Goal: Check status: Check status

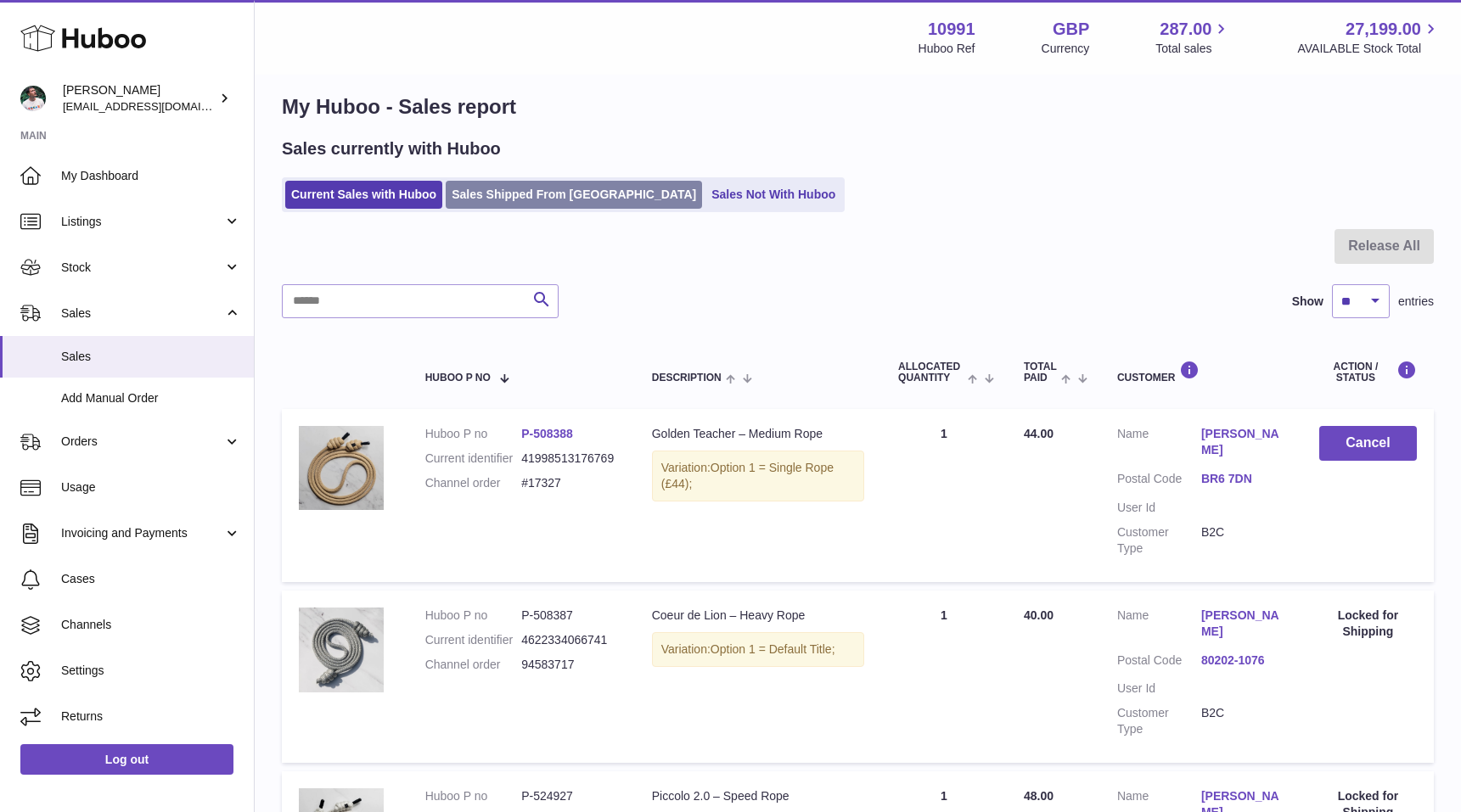
click at [483, 197] on link "Sales Shipped From Huboo" at bounding box center [575, 194] width 257 height 28
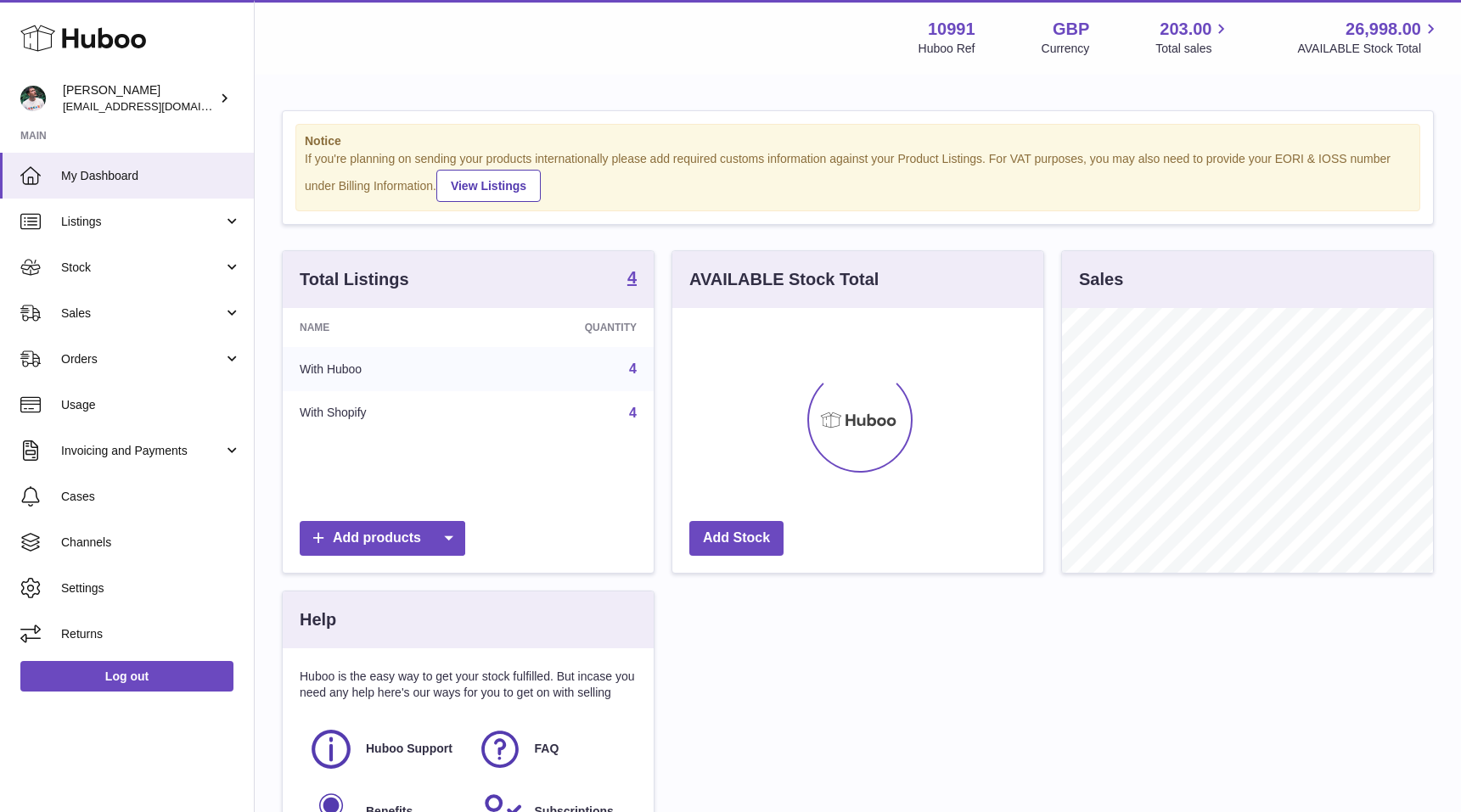
scroll to position [264, 371]
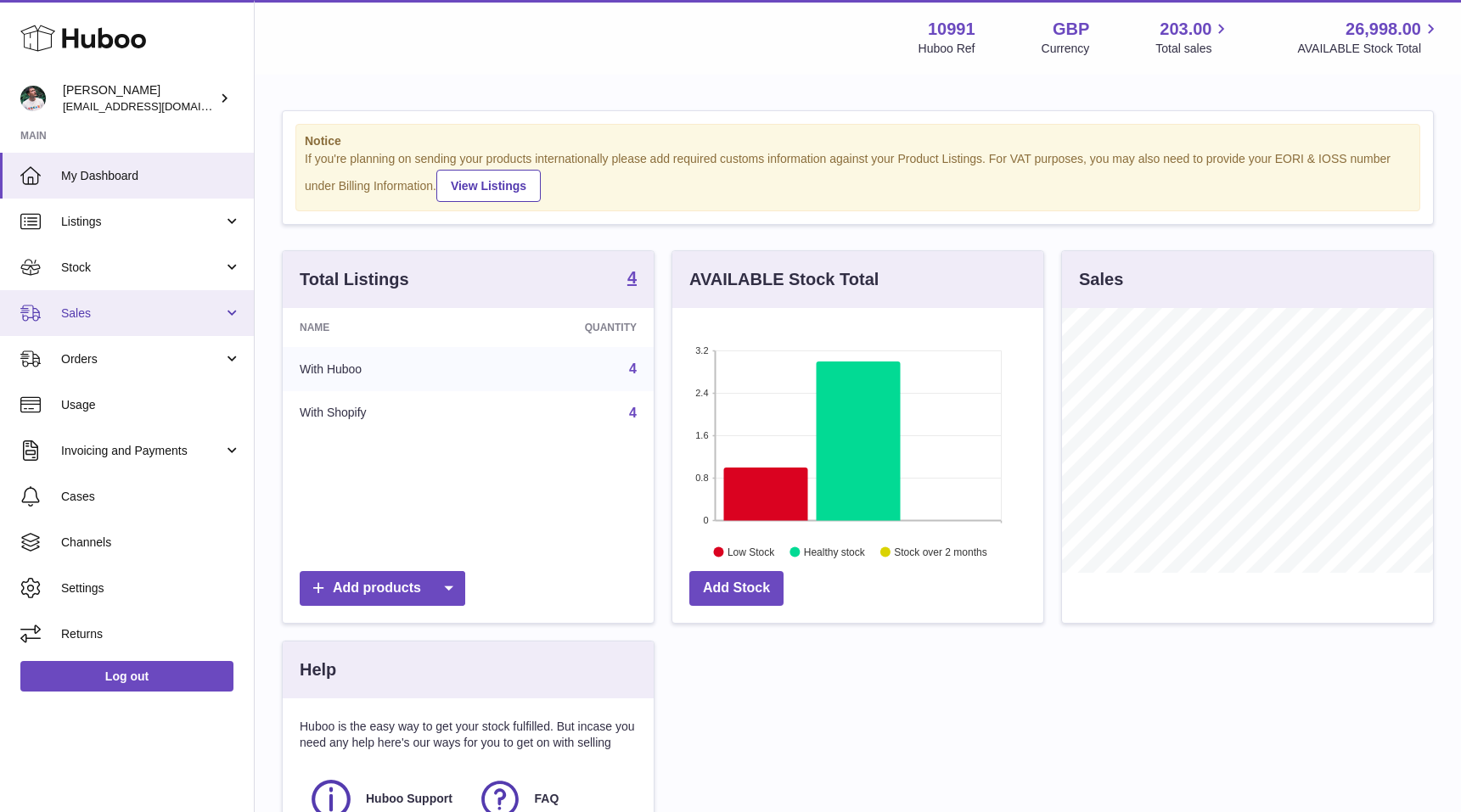
click at [168, 309] on span "Sales" at bounding box center [142, 314] width 162 height 16
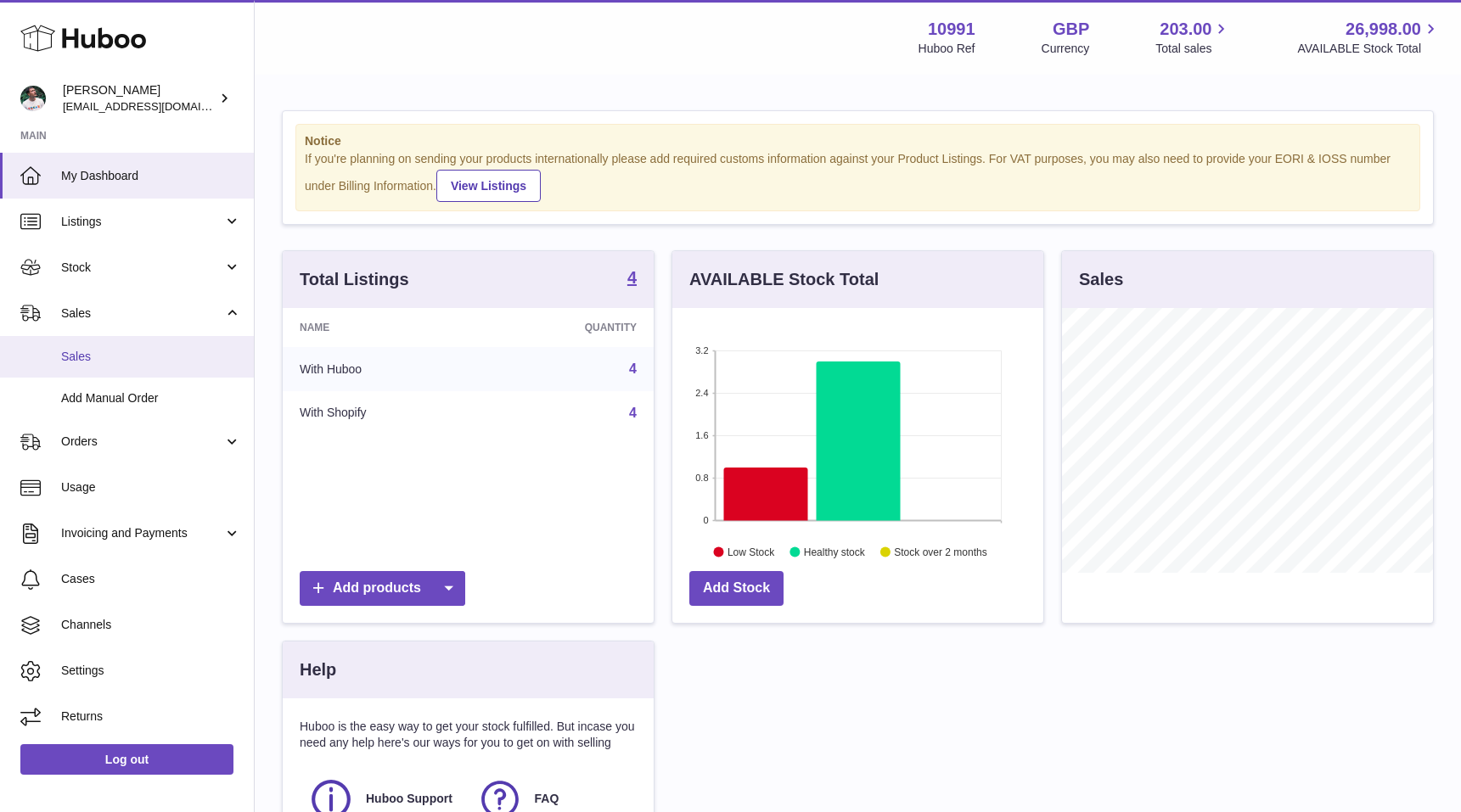
click at [156, 355] on span "Sales" at bounding box center [151, 357] width 180 height 16
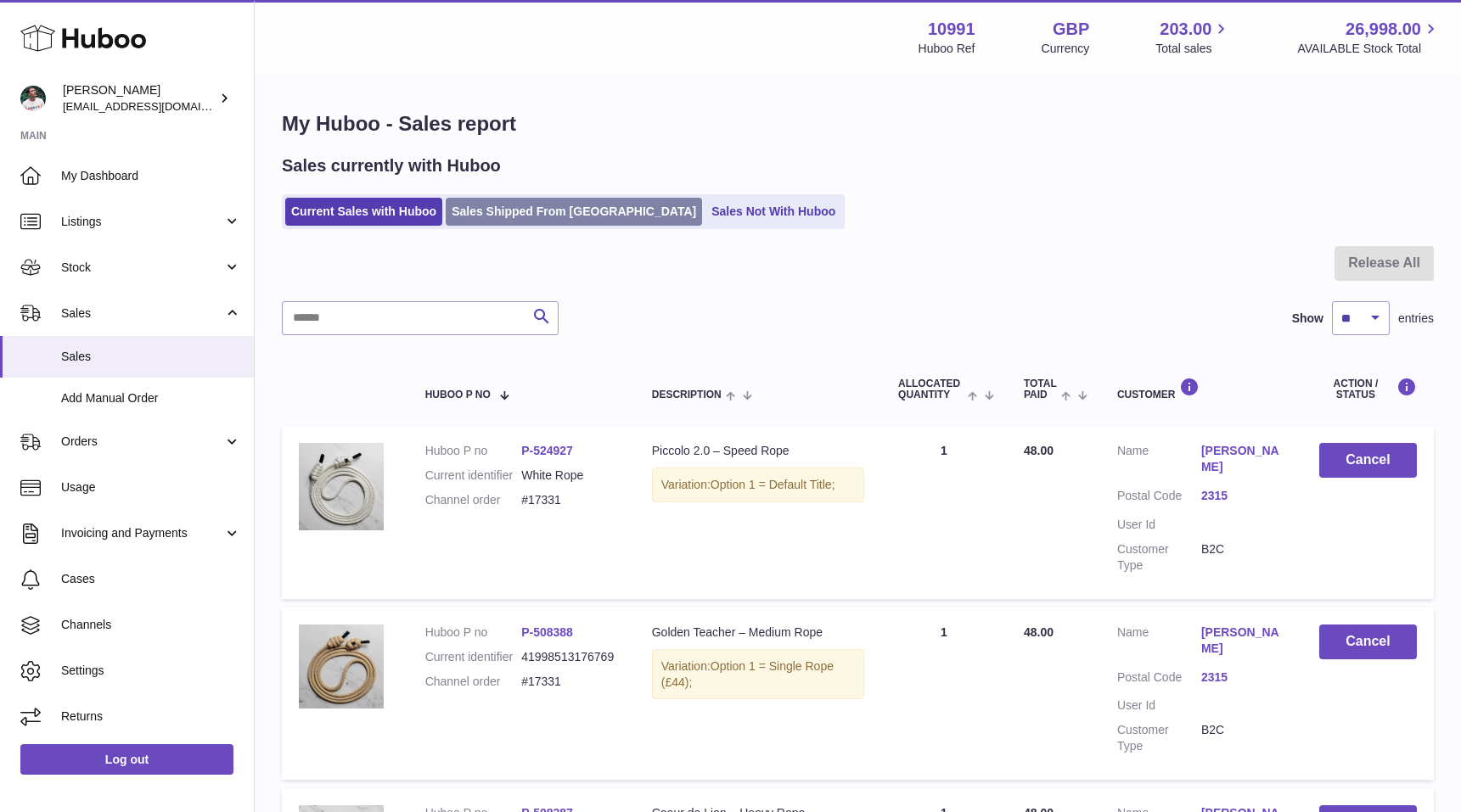
click at [546, 215] on link "Sales Shipped From Huboo" at bounding box center [575, 211] width 257 height 28
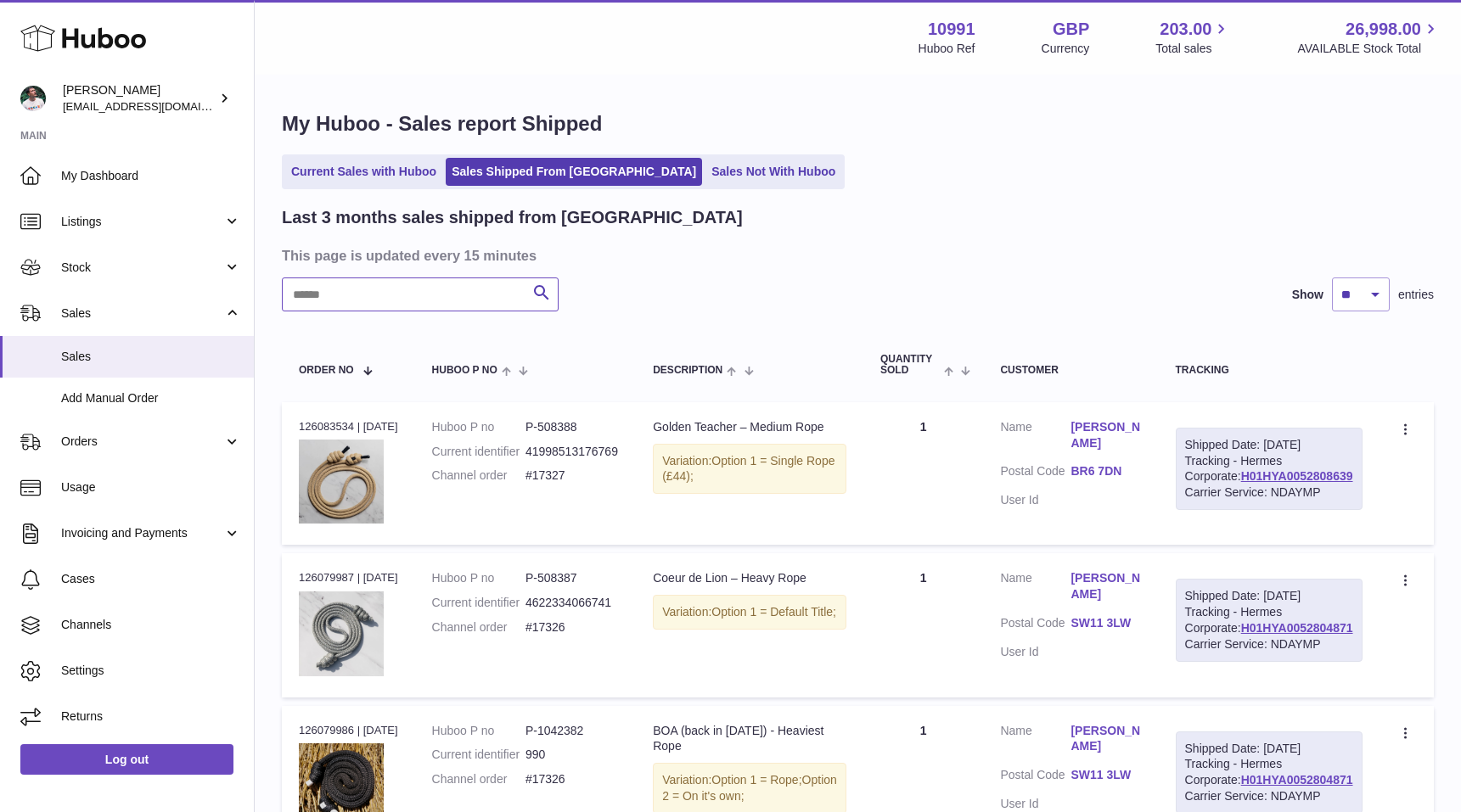
click at [494, 298] on input "text" at bounding box center [421, 294] width 276 height 34
type input "***"
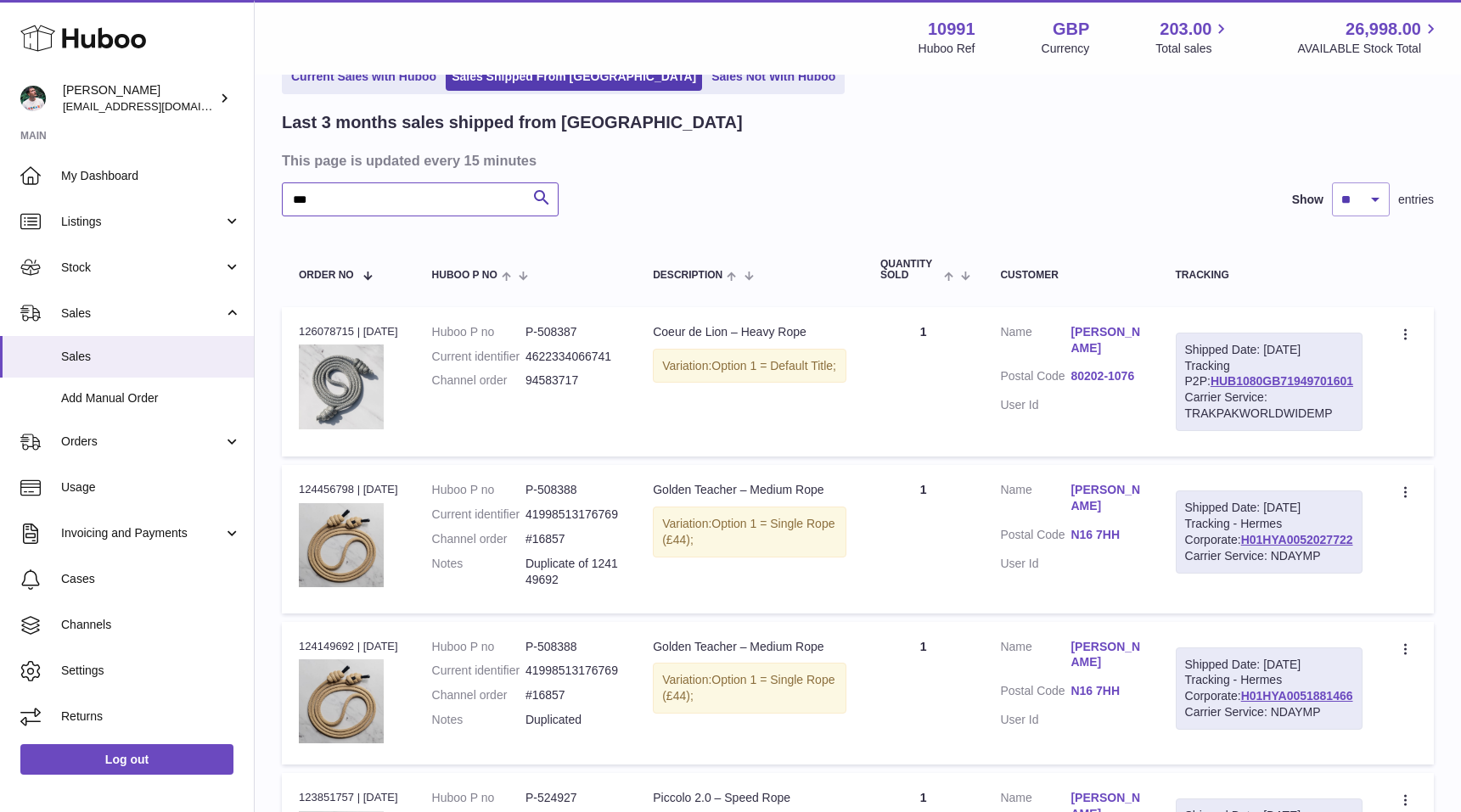
scroll to position [100, 0]
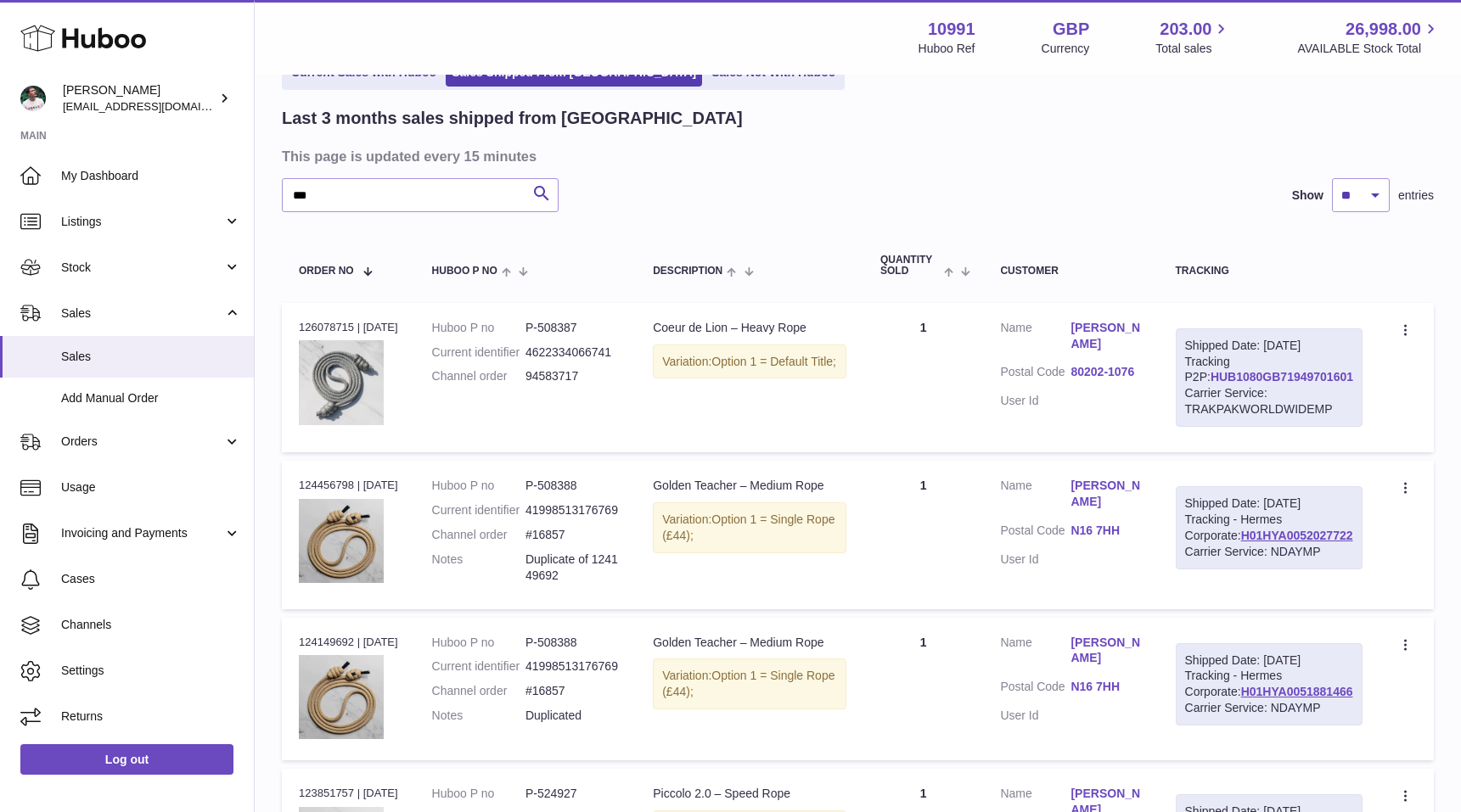
click at [1229, 378] on link "HUB1080GB71949701601" at bounding box center [1282, 377] width 143 height 14
